Goal: Information Seeking & Learning: Learn about a topic

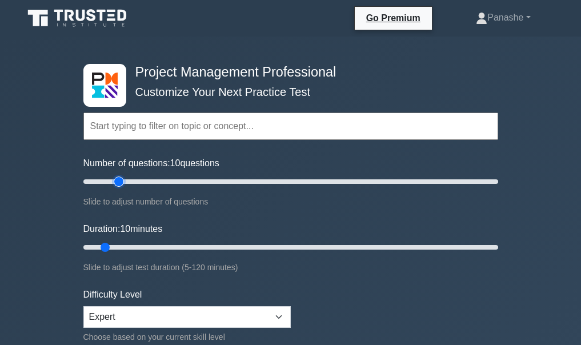
click at [122, 184] on input "Number of questions: 10 questions" at bounding box center [290, 182] width 415 height 14
click at [136, 184] on input "Number of questions: 30 questions" at bounding box center [290, 182] width 415 height 14
click at [149, 182] on input "Number of questions: 30 questions" at bounding box center [290, 182] width 415 height 14
type input "30"
click at [143, 184] on input "Number of questions: 30 questions" at bounding box center [290, 182] width 415 height 14
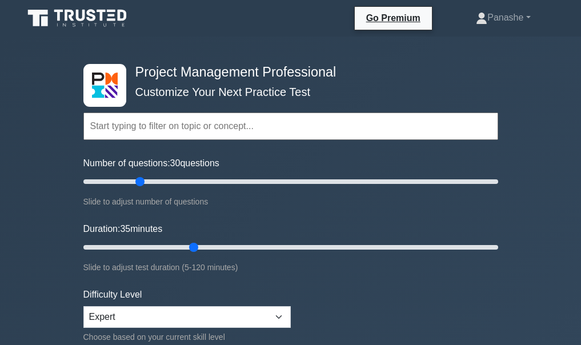
drag, startPoint x: 105, startPoint y: 247, endPoint x: 191, endPoint y: 242, distance: 86.4
type input "35"
click at [191, 242] on input "Duration: 35 minutes" at bounding box center [290, 248] width 415 height 14
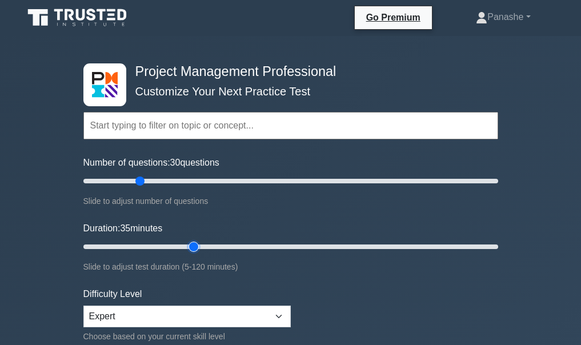
scroll to position [229, 0]
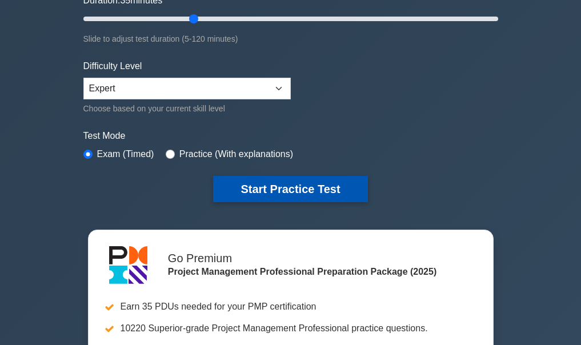
click at [253, 184] on button "Start Practice Test" at bounding box center [290, 189] width 154 height 26
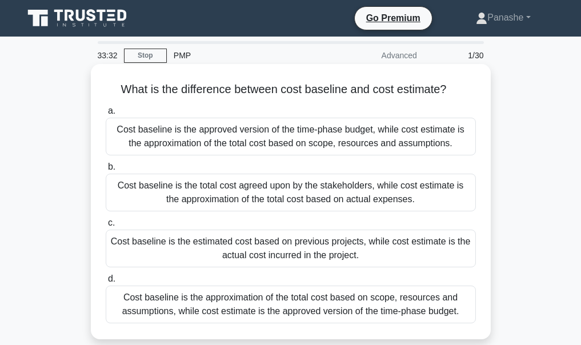
click at [322, 134] on div "Cost baseline is the approved version of the time-phase budget, while cost esti…" at bounding box center [291, 137] width 370 height 38
click at [106, 115] on input "a. Cost baseline is the approved version of the time-phase budget, while cost e…" at bounding box center [106, 110] width 0 height 7
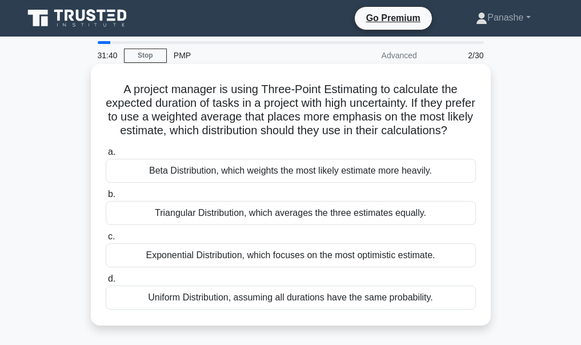
click at [181, 225] on div "Triangular Distribution, which averages the three estimates equally." at bounding box center [291, 213] width 370 height 24
click at [106, 198] on input "b. Triangular Distribution, which averages the three estimates equally." at bounding box center [106, 194] width 0 height 7
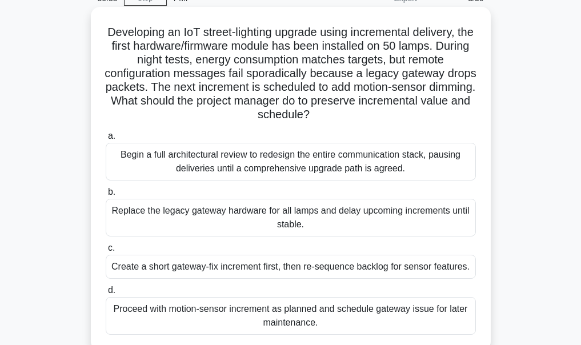
scroll to position [114, 0]
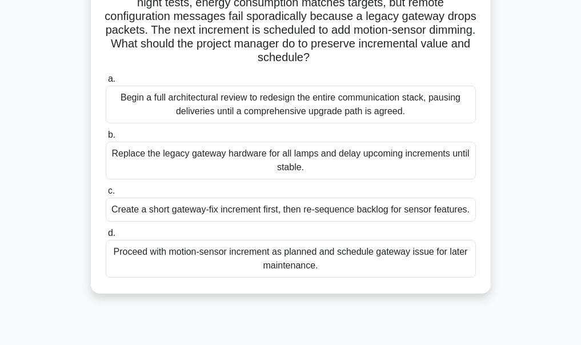
click at [247, 214] on div "Create a short gateway-fix increment first, then re-sequence backlog for sensor…" at bounding box center [291, 210] width 370 height 24
click at [106, 195] on input "c. Create a short gateway-fix increment first, then re-sequence backlog for sen…" at bounding box center [106, 190] width 0 height 7
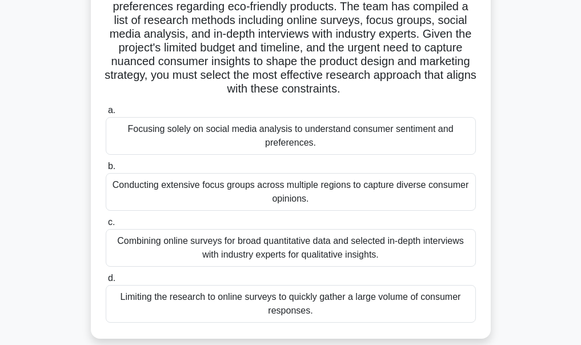
scroll to position [171, 0]
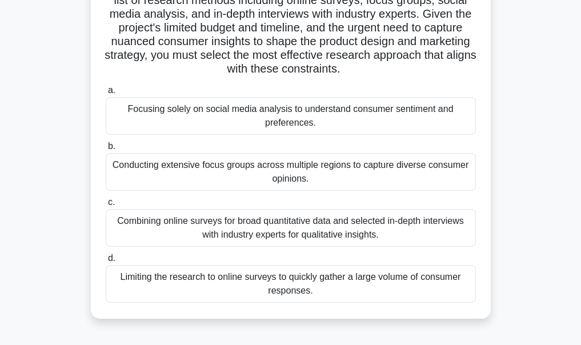
click at [225, 234] on div "Combining online surveys for broad quantitative data and selected in-depth inte…" at bounding box center [291, 228] width 370 height 38
click at [106, 206] on input "c. Combining online surveys for broad quantitative data and selected in-depth i…" at bounding box center [106, 202] width 0 height 7
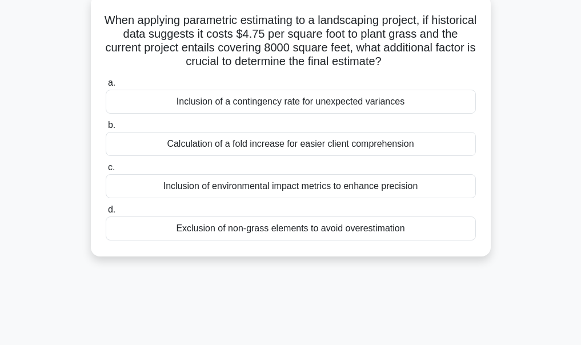
scroll to position [0, 0]
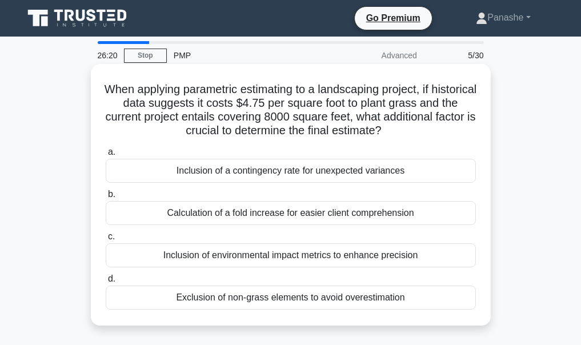
click at [229, 169] on div "Inclusion of a contingency rate for unexpected variances" at bounding box center [291, 171] width 370 height 24
click at [106, 156] on input "a. Inclusion of a contingency rate for unexpected variances" at bounding box center [106, 152] width 0 height 7
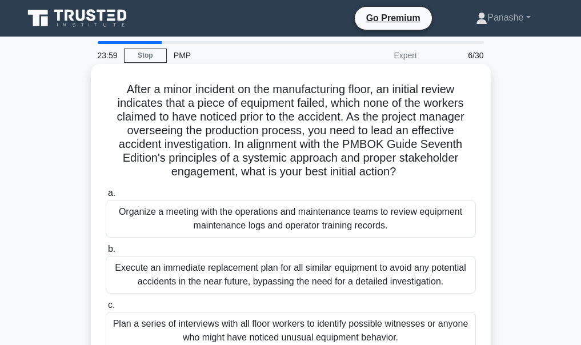
click at [341, 231] on div "Organize a meeting with the operations and maintenance teams to review equipmen…" at bounding box center [291, 219] width 370 height 38
click at [106, 197] on input "a. Organize a meeting with the operations and maintenance teams to review equip…" at bounding box center [106, 193] width 0 height 7
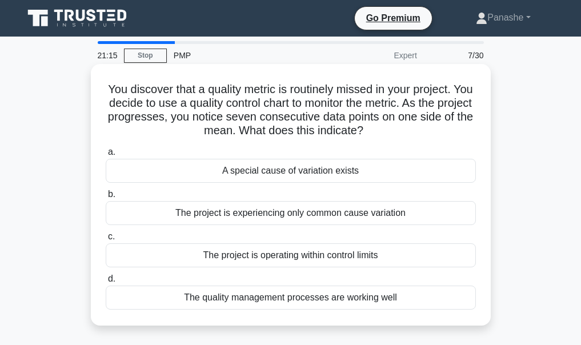
click at [205, 260] on div "The project is operating within control limits" at bounding box center [291, 255] width 370 height 24
click at [106, 241] on input "c. The project is operating within control limits" at bounding box center [106, 236] width 0 height 7
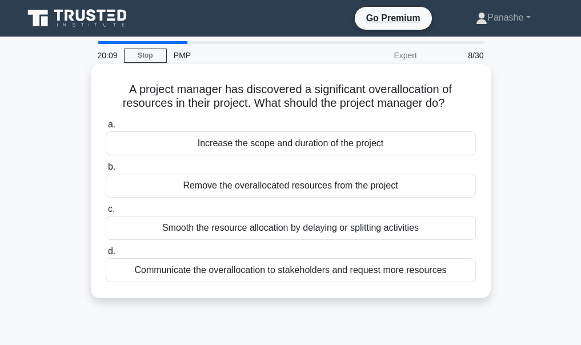
click at [286, 187] on div "Remove the overallocated resources from the project" at bounding box center [291, 186] width 370 height 24
click at [106, 171] on input "b. Remove the overallocated resources from the project" at bounding box center [106, 166] width 0 height 7
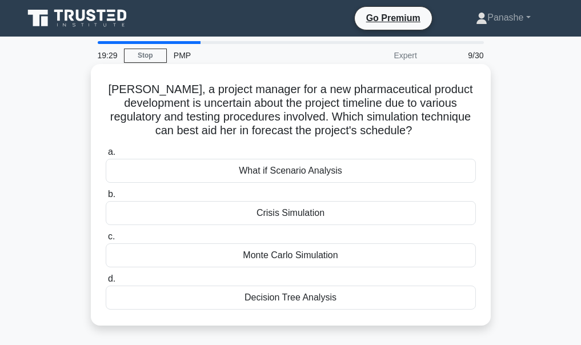
click at [324, 254] on div "Monte Carlo Simulation" at bounding box center [291, 255] width 370 height 24
click at [106, 241] on input "c. Monte Carlo Simulation" at bounding box center [106, 236] width 0 height 7
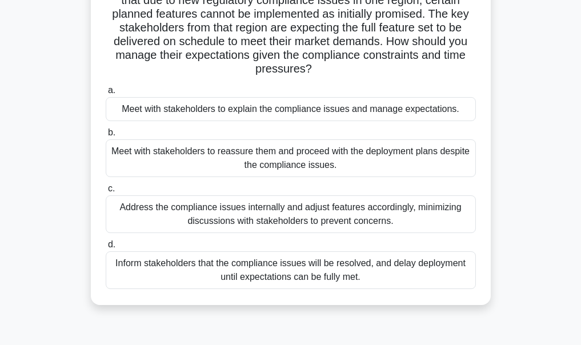
scroll to position [114, 0]
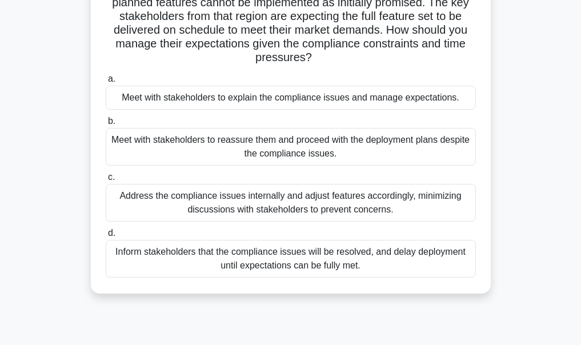
click at [243, 222] on div "Address the compliance issues internally and adjust features accordingly, minim…" at bounding box center [291, 203] width 370 height 38
click at [106, 181] on input "c. Address the compliance issues internally and adjust features accordingly, mi…" at bounding box center [106, 177] width 0 height 7
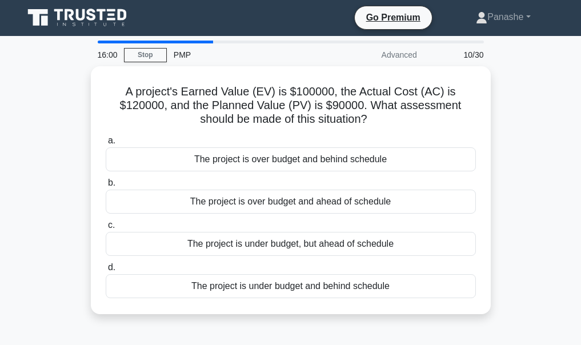
scroll to position [0, 0]
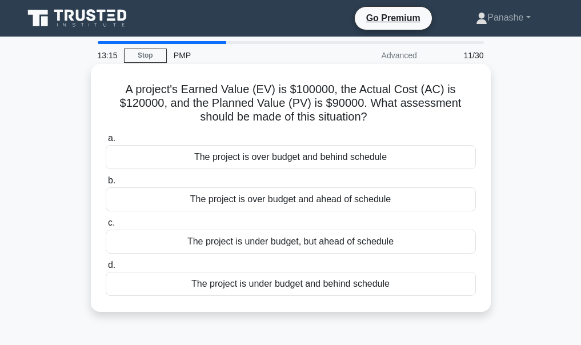
click at [199, 292] on div "The project is under budget and behind schedule" at bounding box center [291, 284] width 370 height 24
click at [106, 269] on input "d. The project is under budget and behind schedule" at bounding box center [106, 265] width 0 height 7
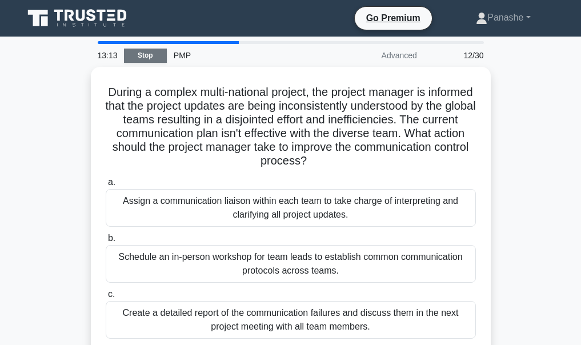
click at [145, 57] on link "Stop" at bounding box center [145, 56] width 43 height 14
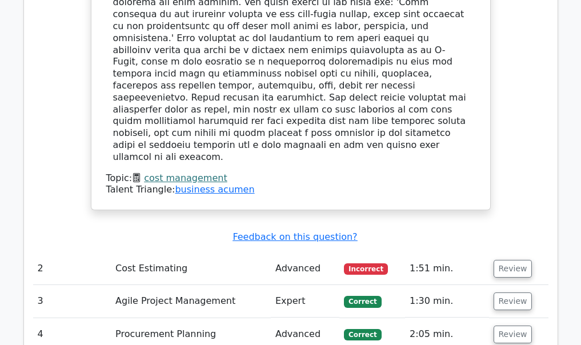
scroll to position [1429, 0]
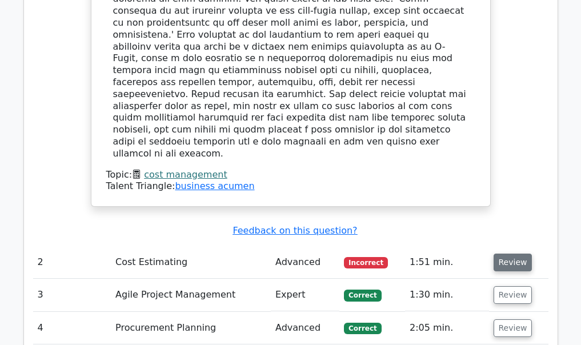
click at [519, 254] on button "Review" at bounding box center [513, 263] width 39 height 18
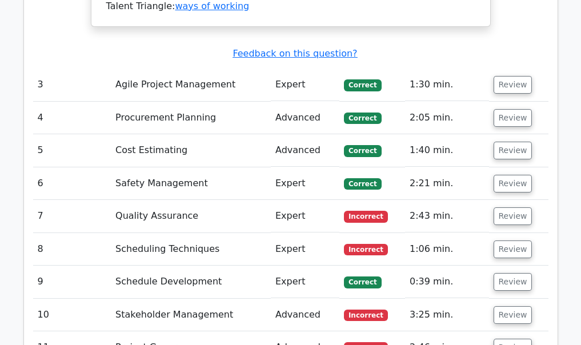
scroll to position [2171, 0]
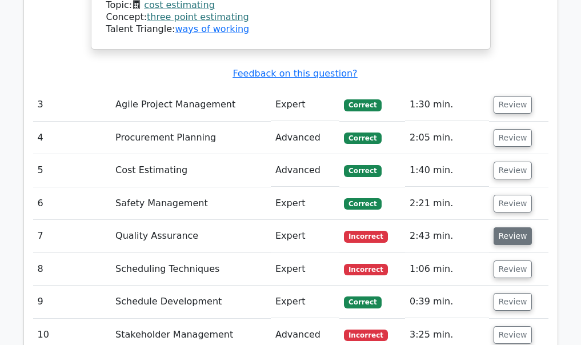
click at [502, 227] on button "Review" at bounding box center [513, 236] width 39 height 18
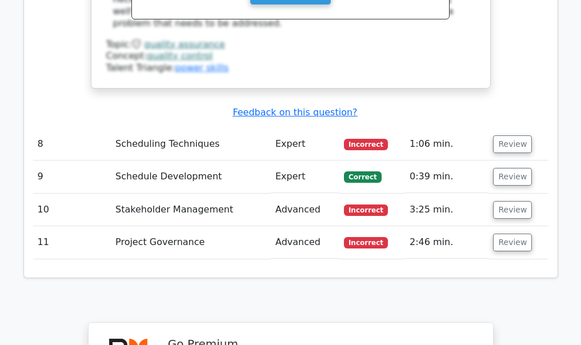
scroll to position [2743, 0]
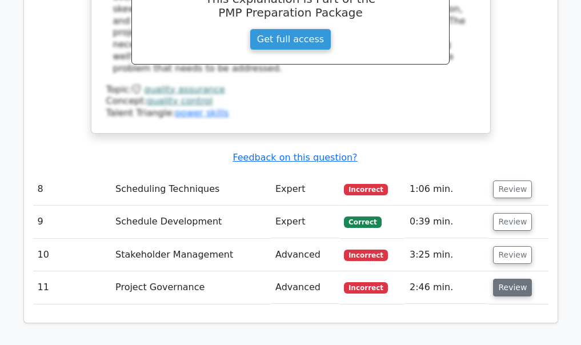
click at [505, 279] on button "Review" at bounding box center [512, 288] width 39 height 18
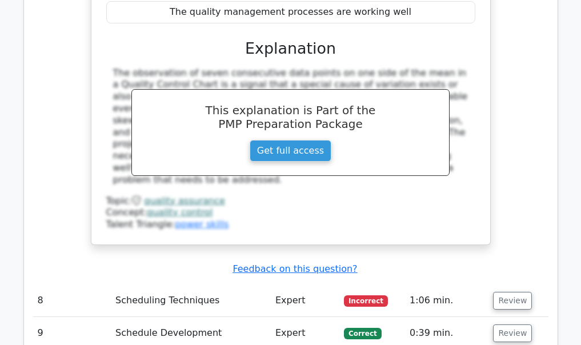
scroll to position [2629, 0]
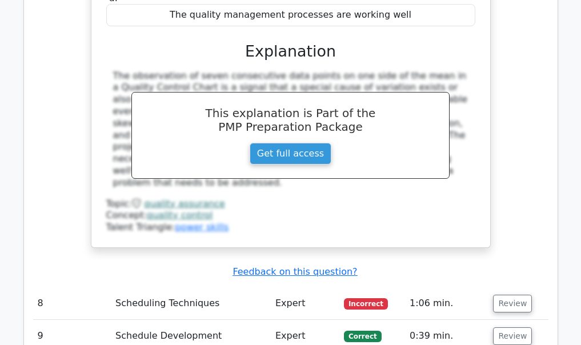
click at [509, 295] on button "Review" at bounding box center [512, 304] width 39 height 18
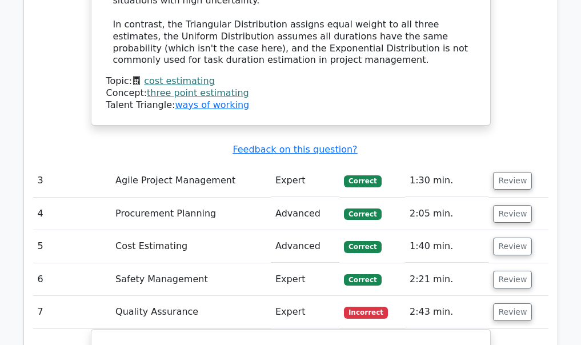
scroll to position [2114, 0]
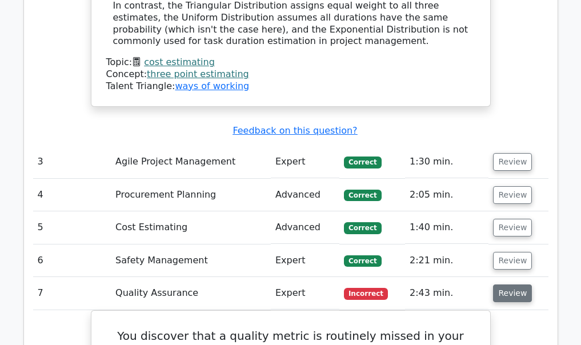
click at [500, 285] on button "Review" at bounding box center [512, 294] width 39 height 18
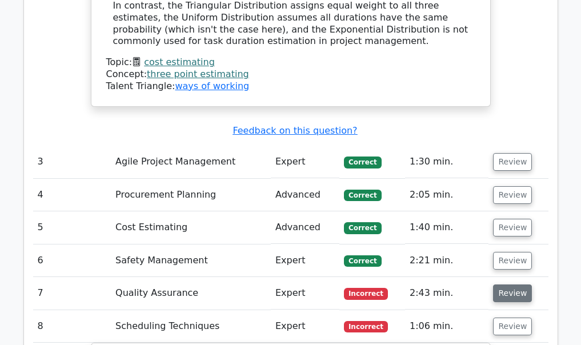
click at [505, 285] on button "Review" at bounding box center [512, 294] width 39 height 18
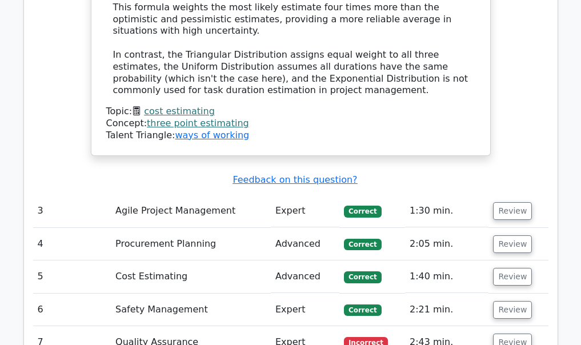
scroll to position [2057, 0]
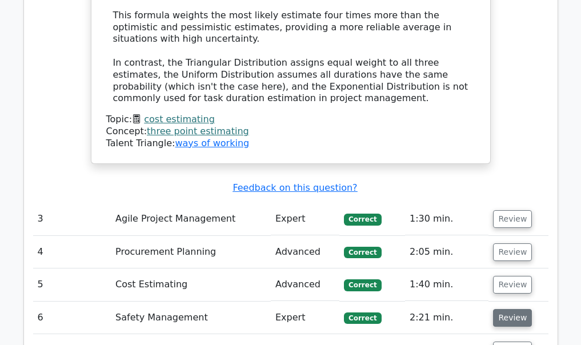
click at [506, 309] on button "Review" at bounding box center [512, 318] width 39 height 18
click at [519, 243] on button "Review" at bounding box center [512, 252] width 39 height 18
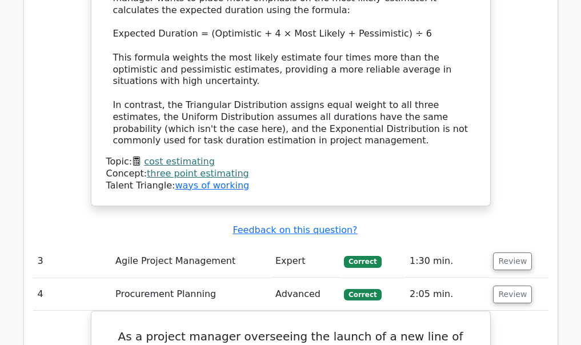
scroll to position [2000, 0]
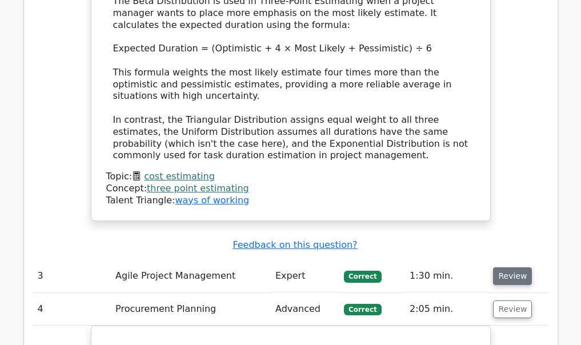
click at [509, 267] on button "Review" at bounding box center [512, 276] width 39 height 18
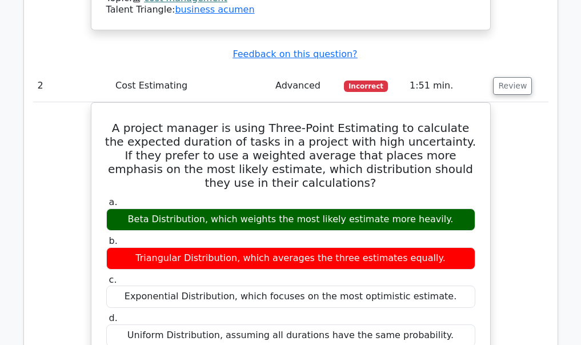
scroll to position [1600, 0]
